Goal: Information Seeking & Learning: Learn about a topic

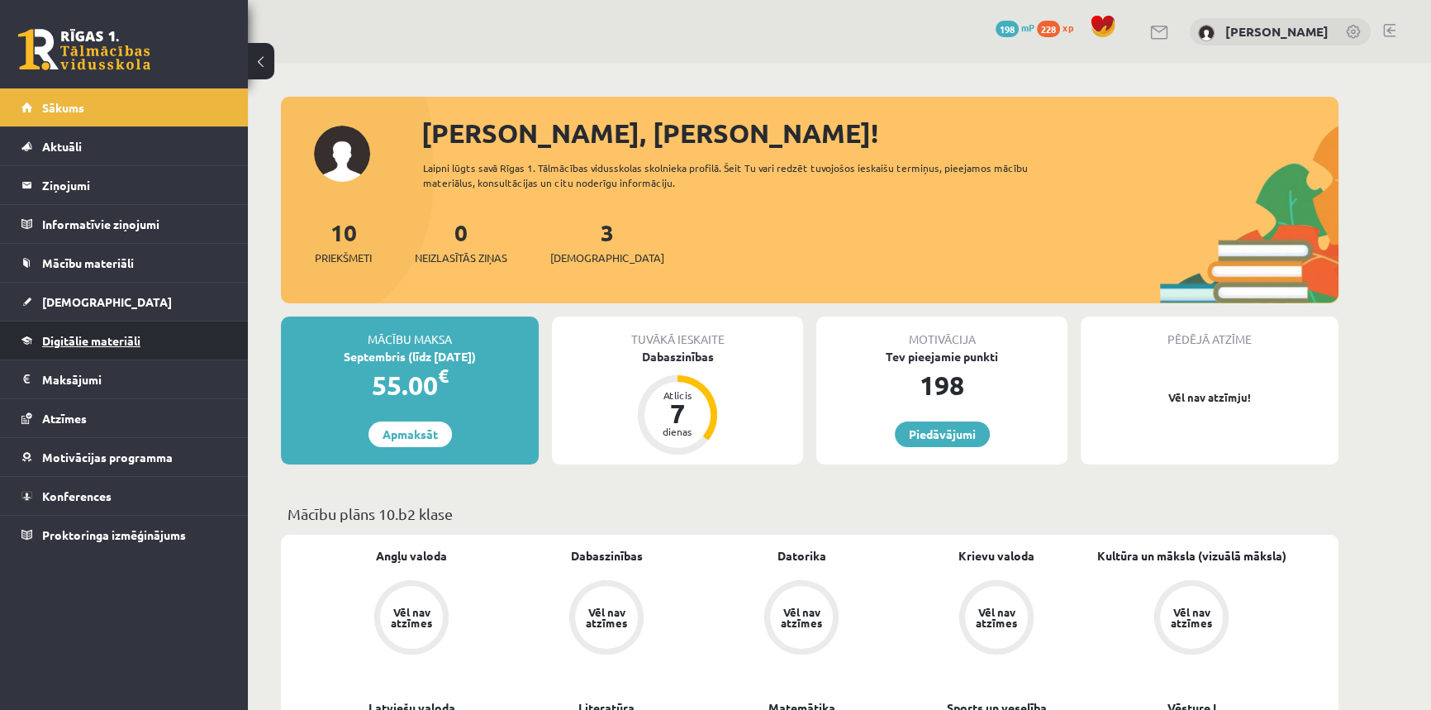
click at [92, 345] on span "Digitālie materiāli" at bounding box center [91, 340] width 98 height 15
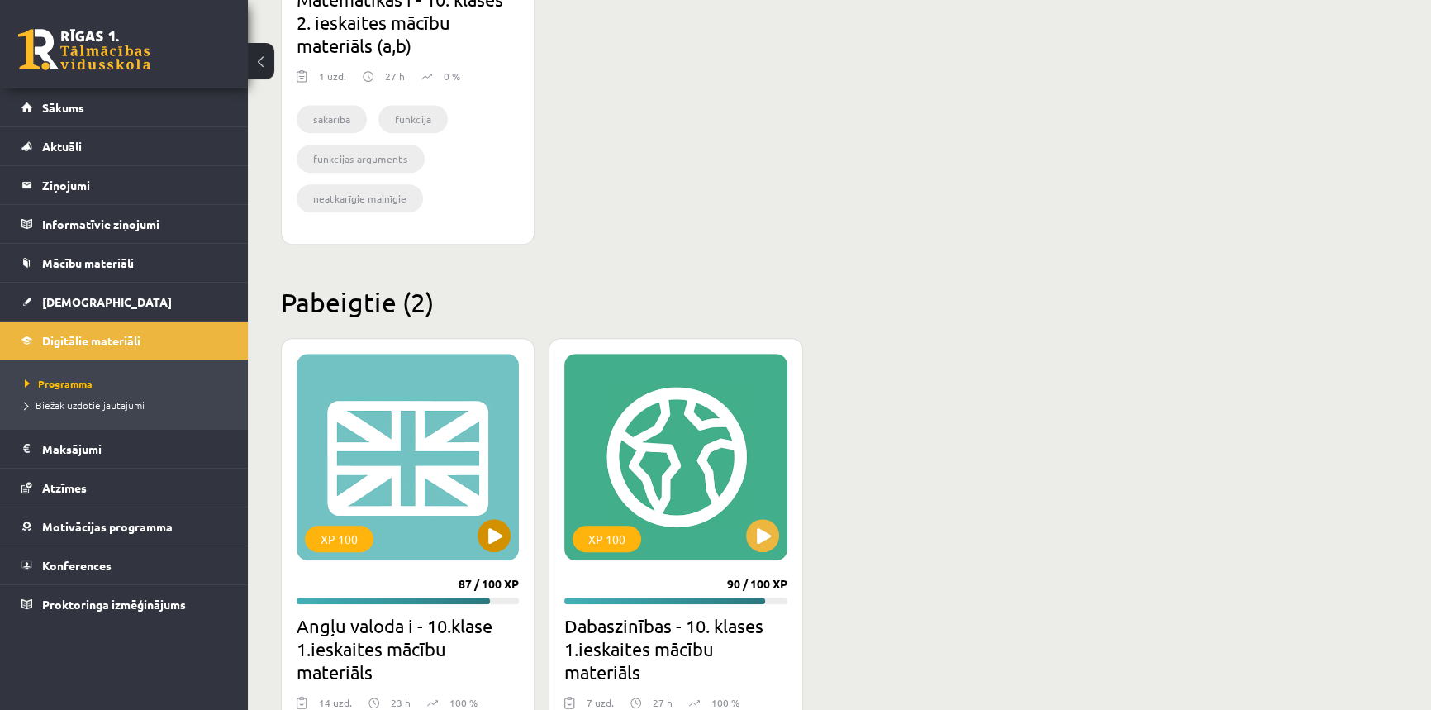
scroll to position [1427, 0]
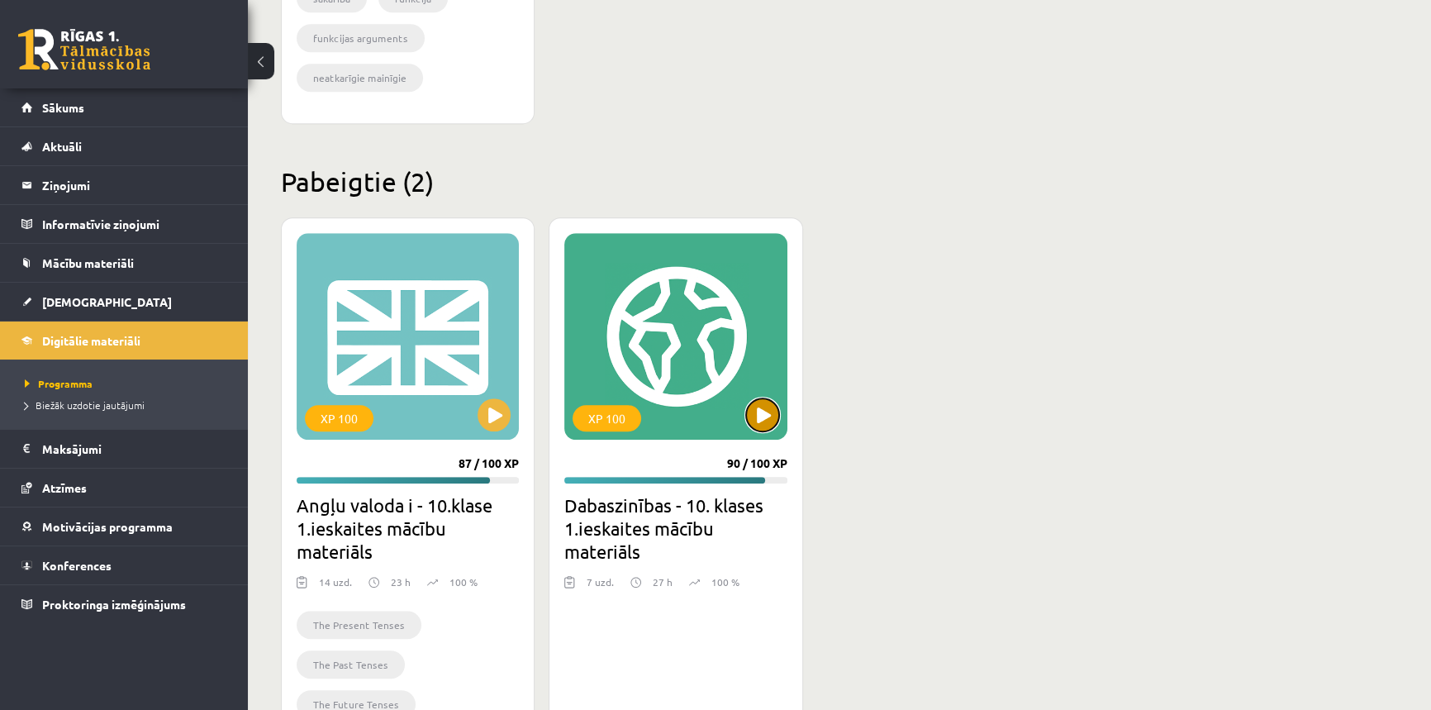
click at [763, 419] on button at bounding box center [762, 414] width 33 height 33
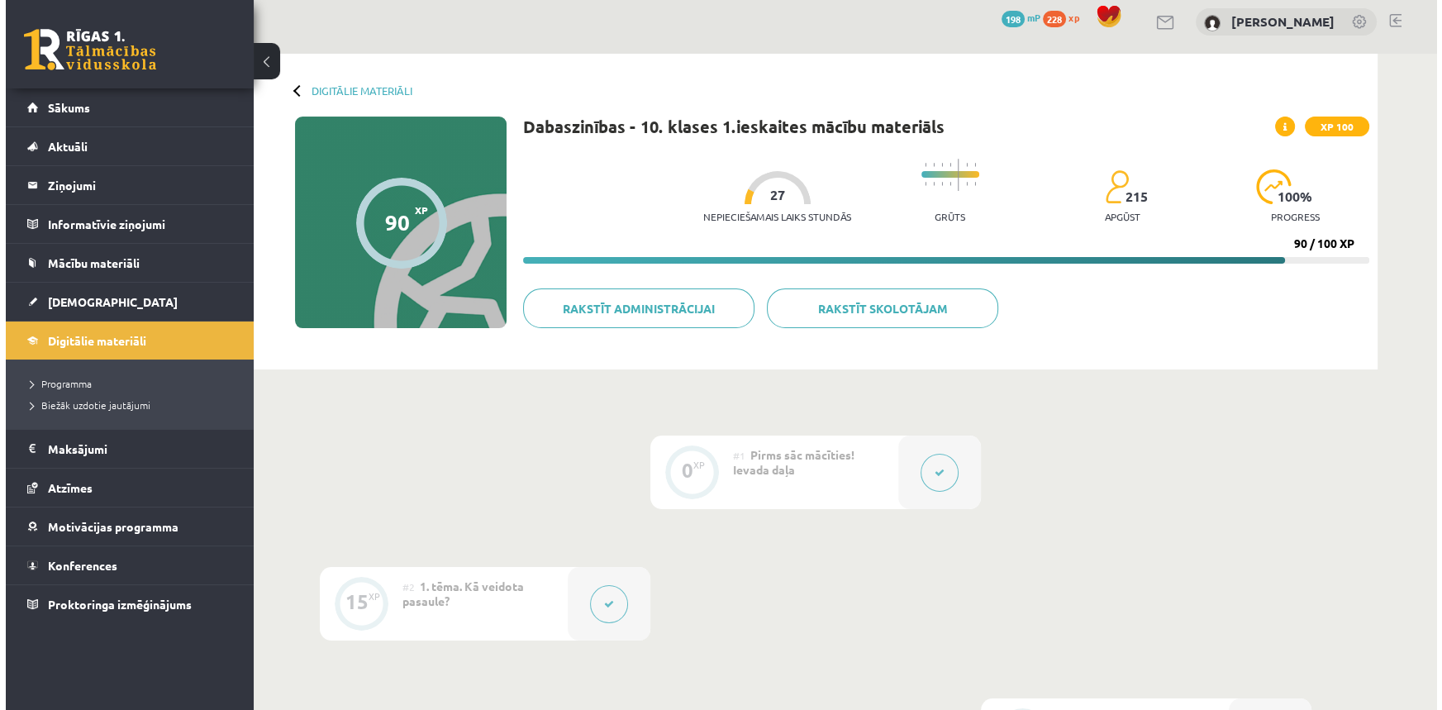
scroll to position [375, 0]
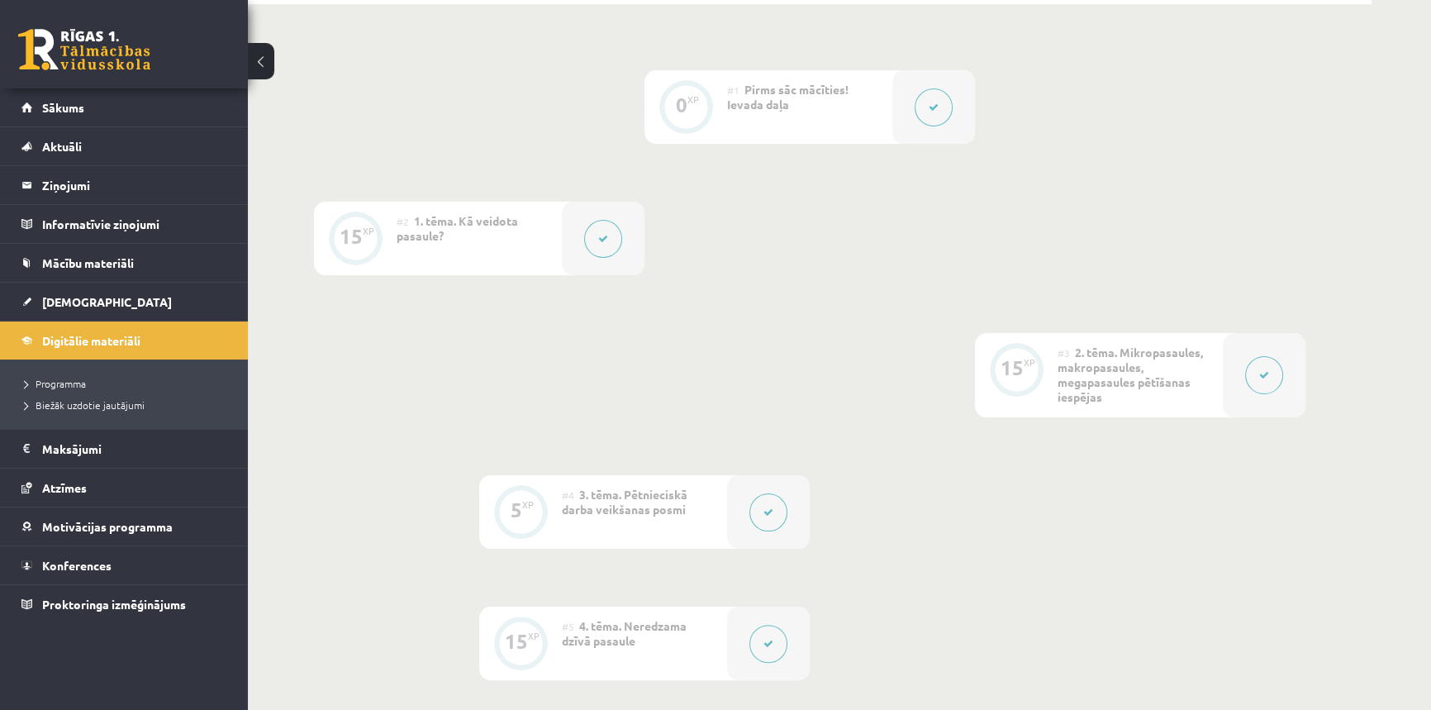
click at [603, 245] on button at bounding box center [603, 239] width 38 height 38
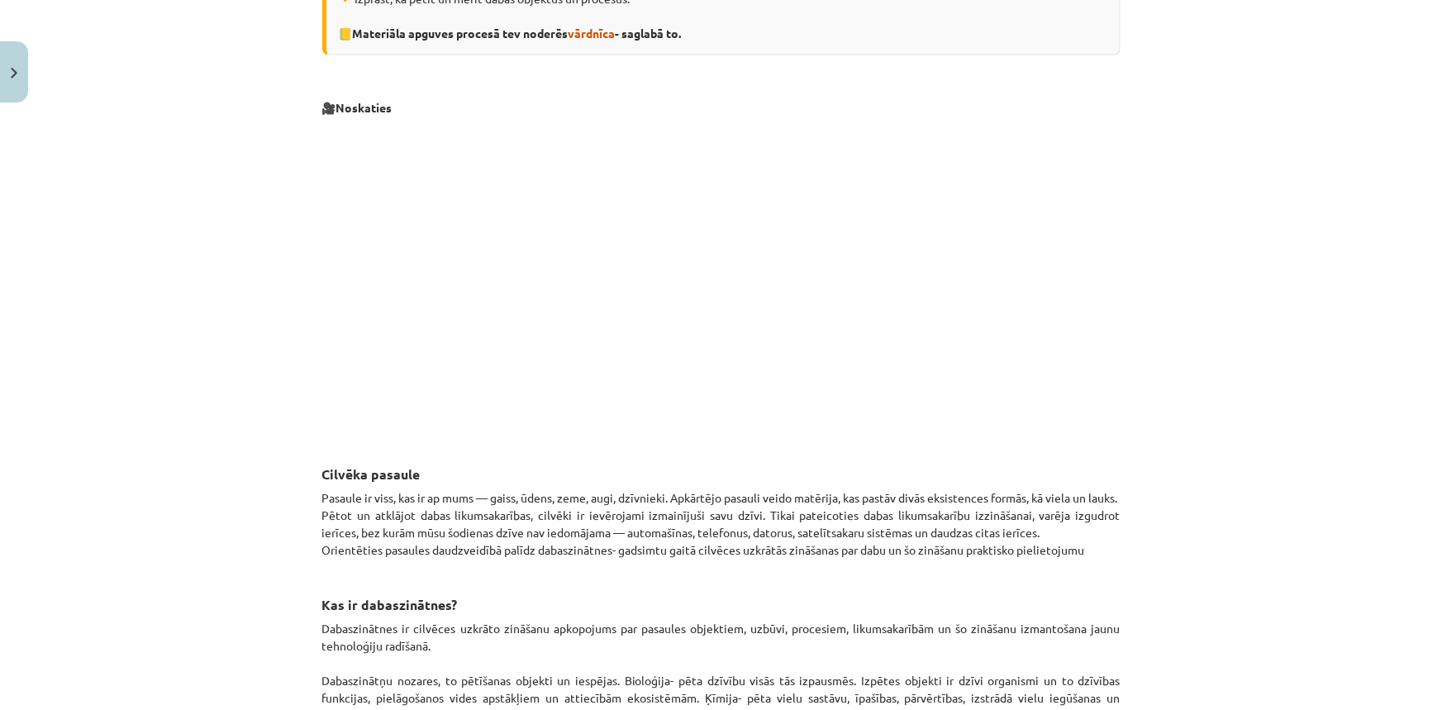
scroll to position [601, 0]
